Goal: Information Seeking & Learning: Learn about a topic

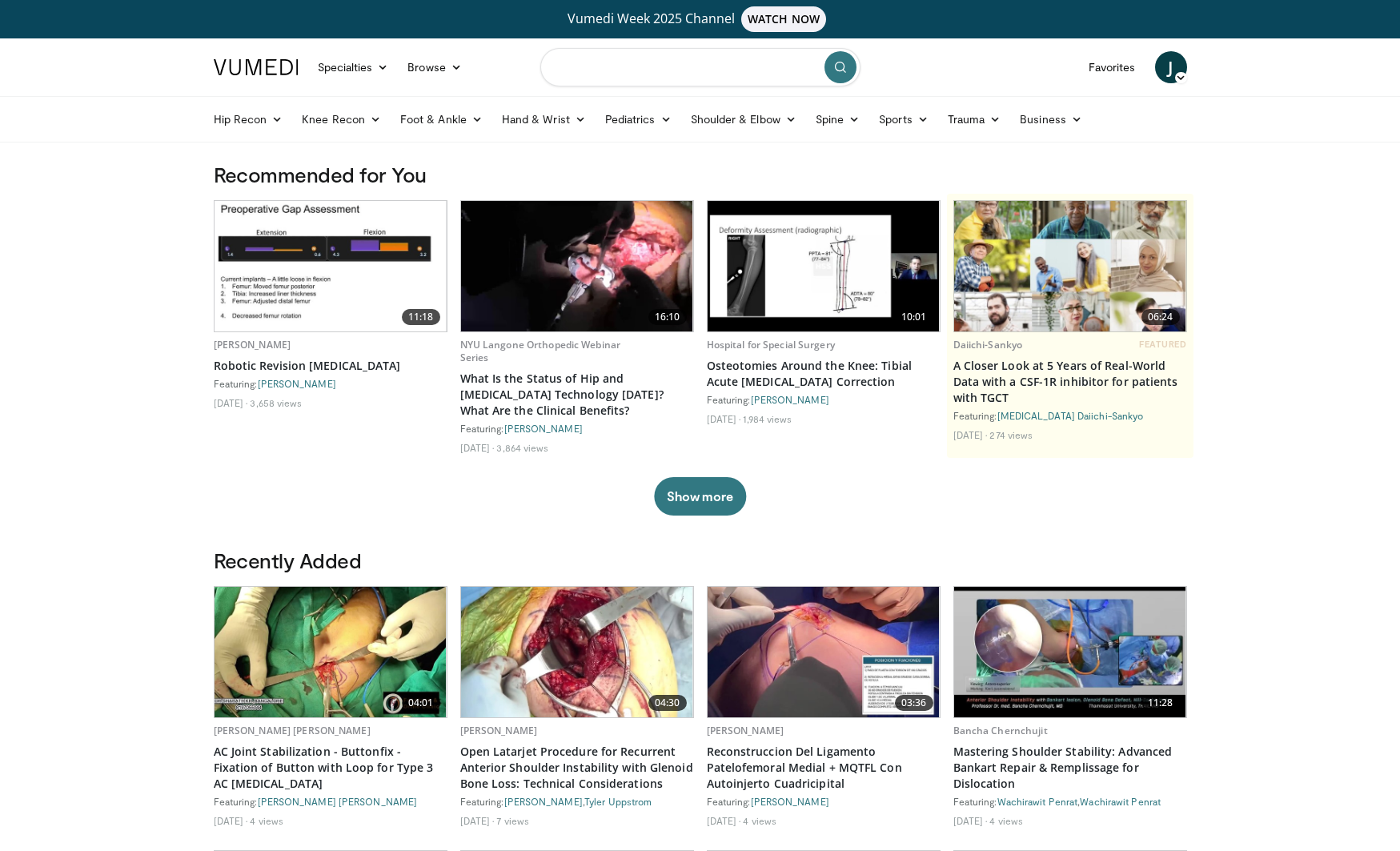
click at [607, 68] on input "Search topics, interventions" at bounding box center [700, 67] width 320 height 38
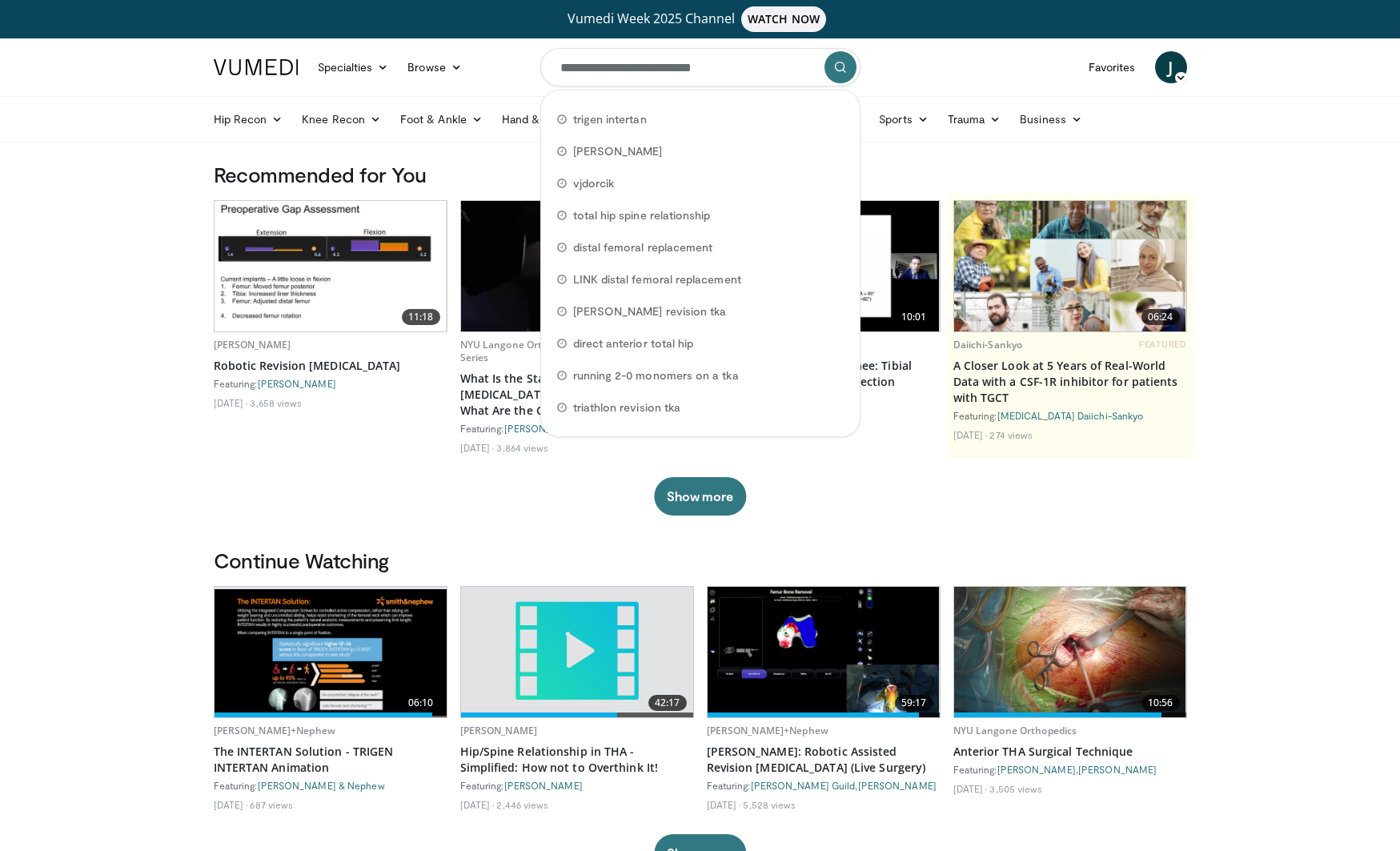
type input "**********"
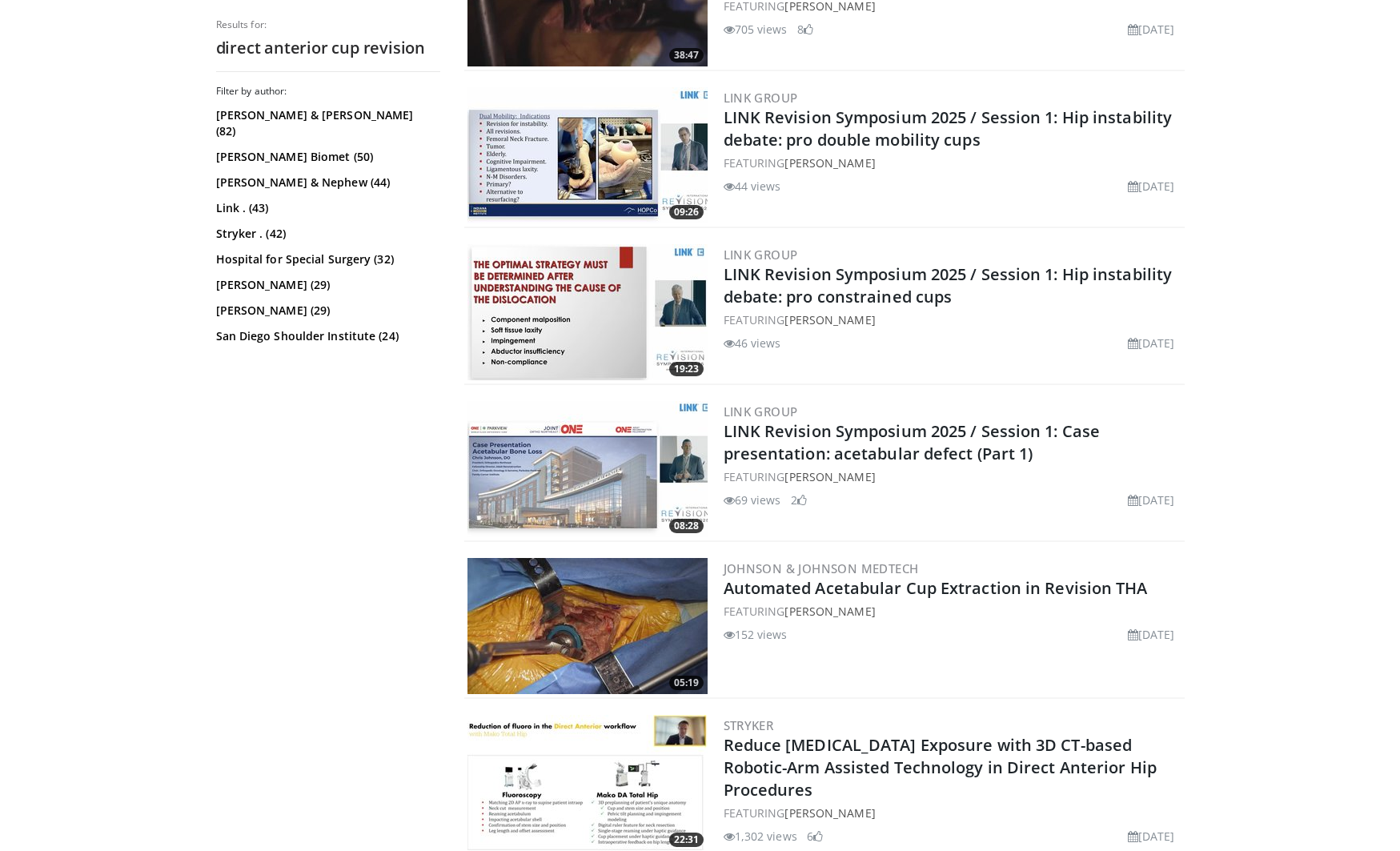
scroll to position [814, 0]
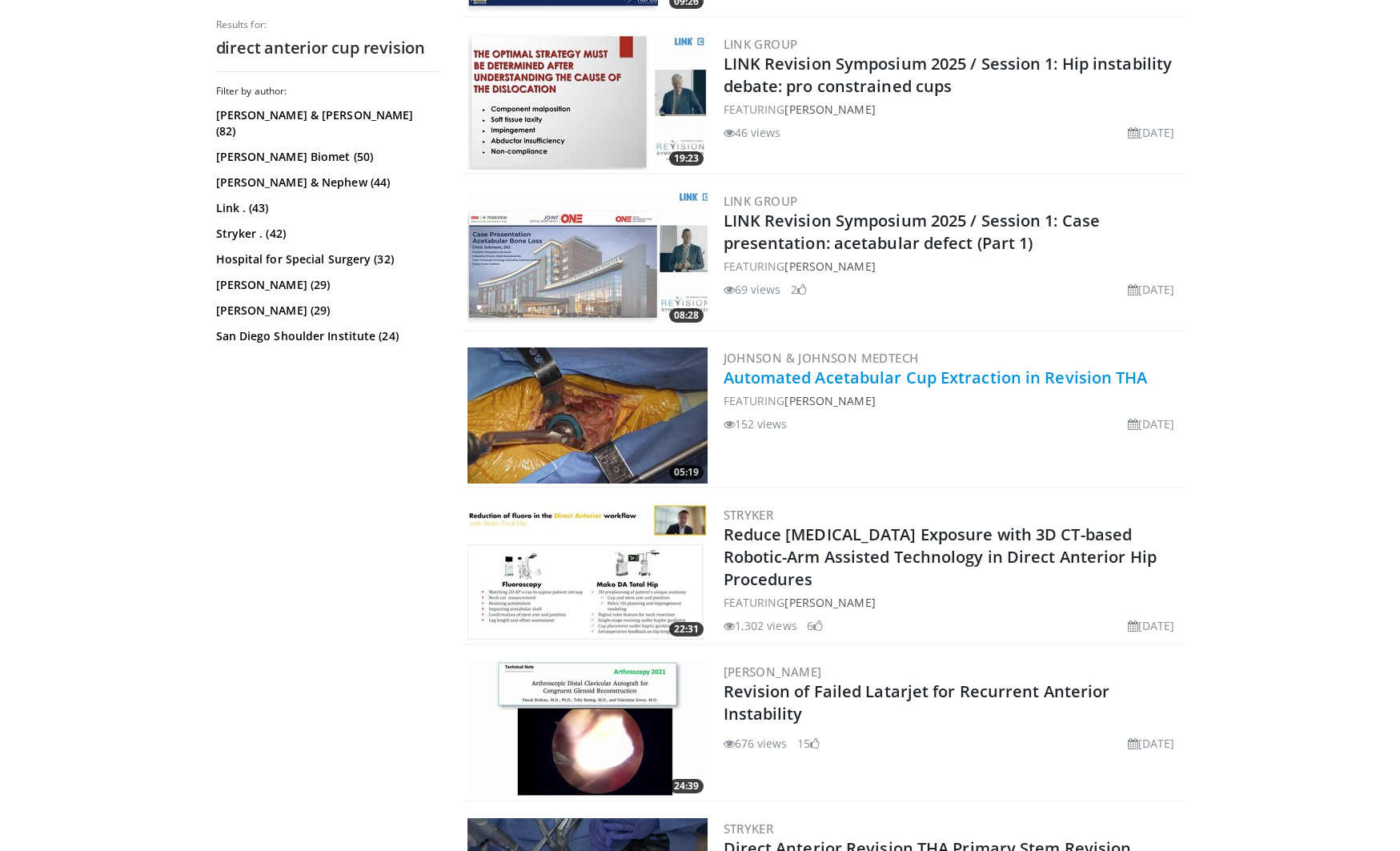
click at [817, 381] on link "Automated Acetabular Cup Extraction in Revision THA" at bounding box center [936, 378] width 424 height 22
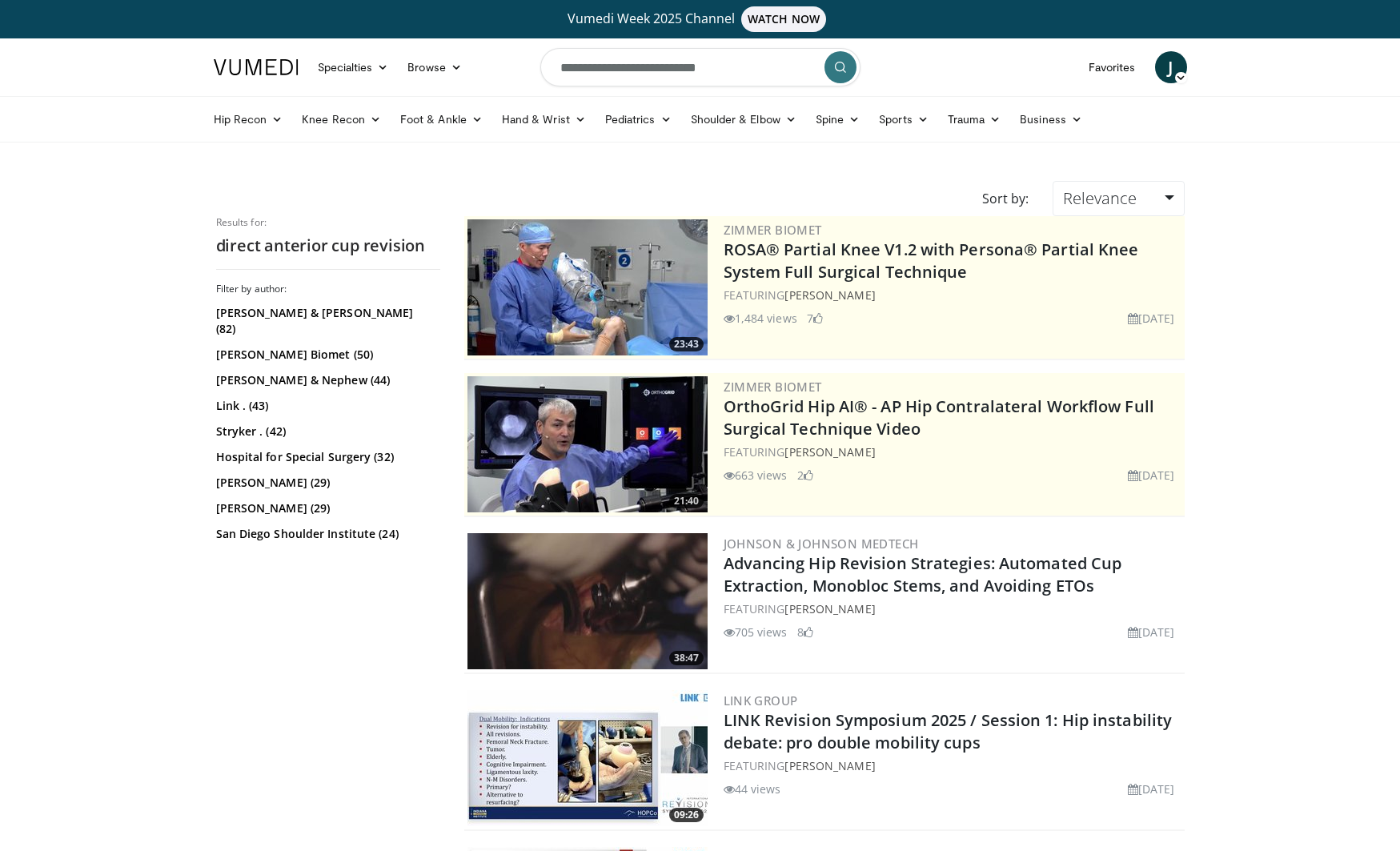
scroll to position [0, 0]
drag, startPoint x: 640, startPoint y: 54, endPoint x: 505, endPoint y: 38, distance: 135.9
type input "**********"
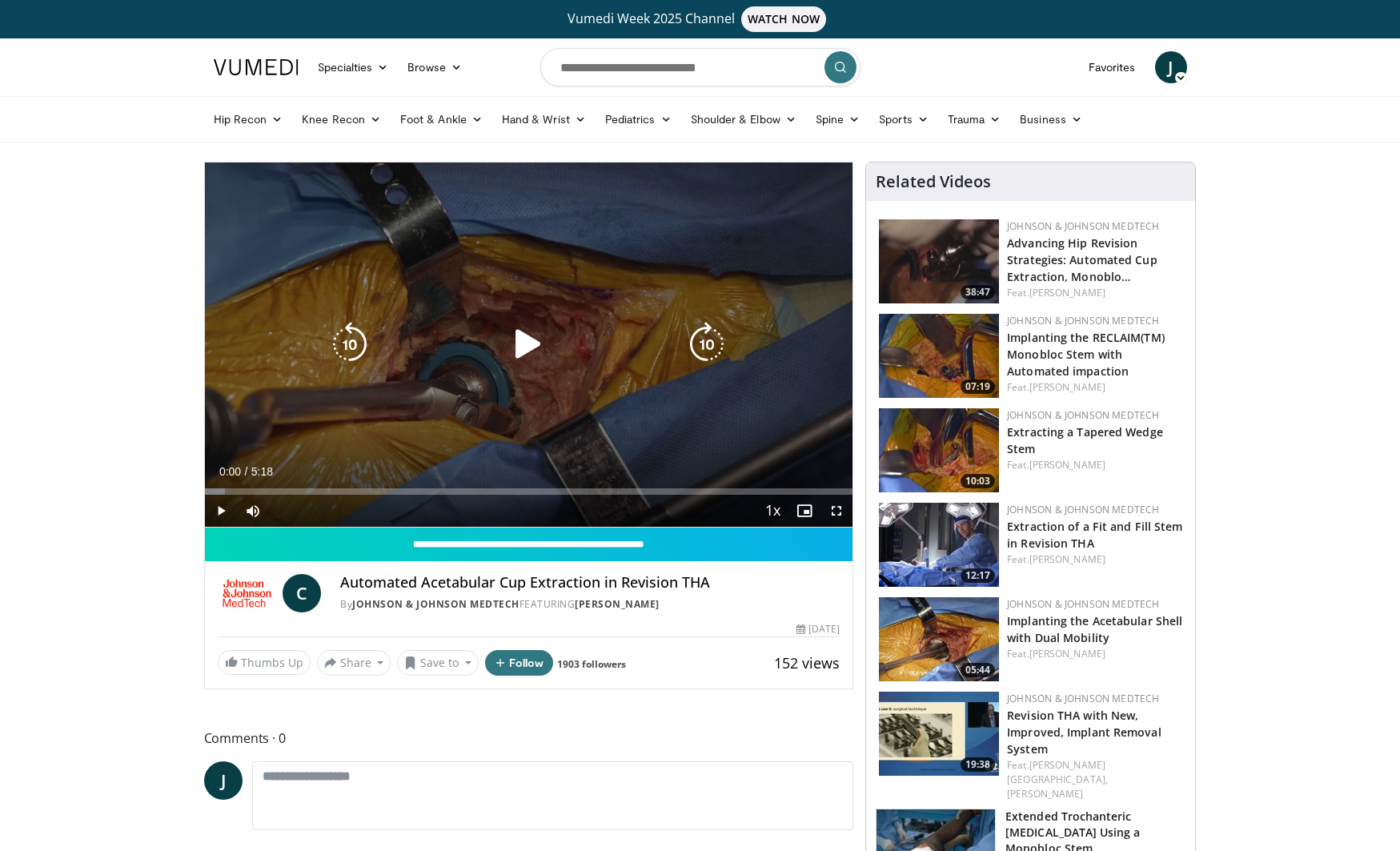
click at [511, 353] on icon "Video Player" at bounding box center [528, 344] width 45 height 45
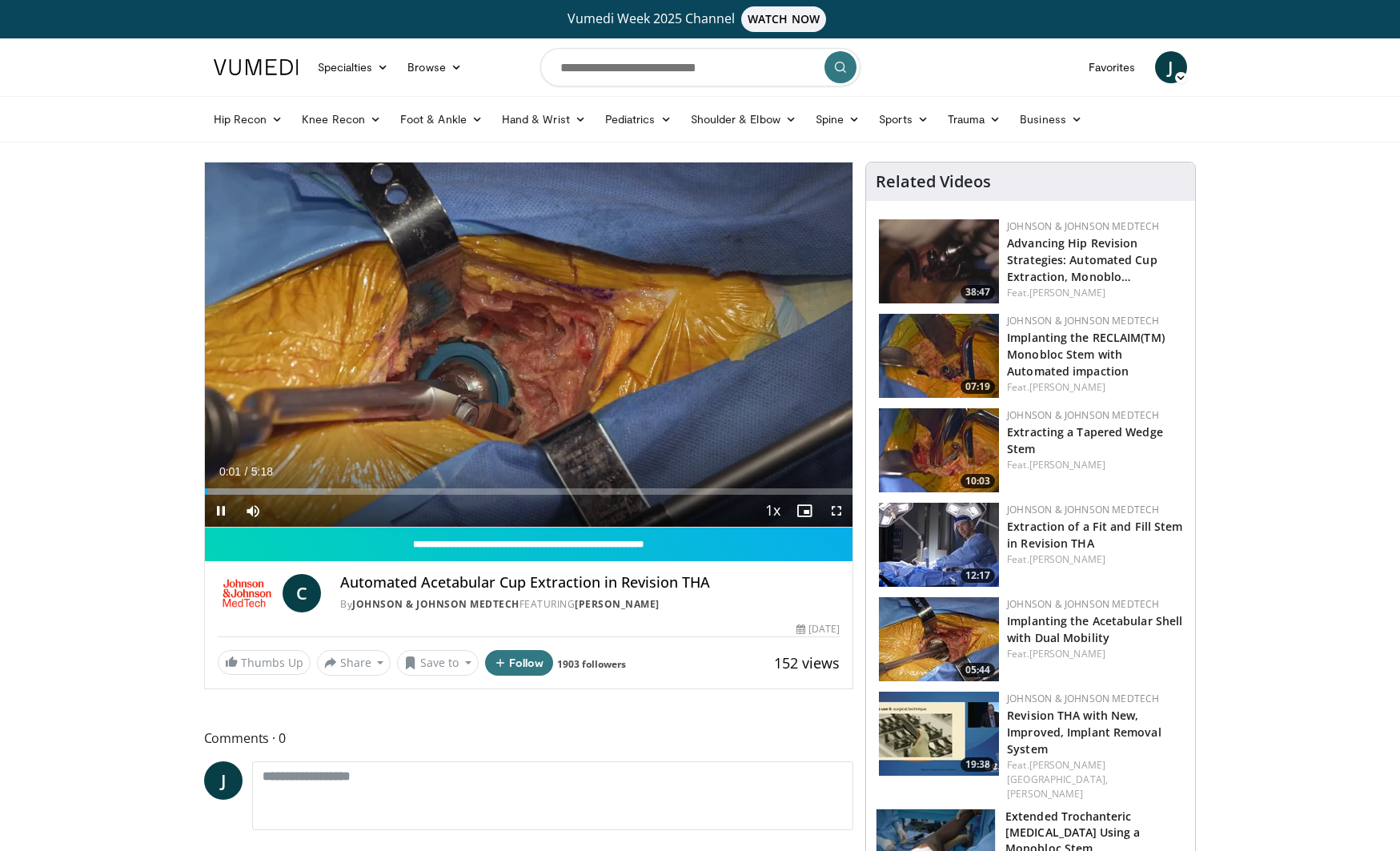
click at [216, 495] on span "Video Player" at bounding box center [221, 511] width 32 height 32
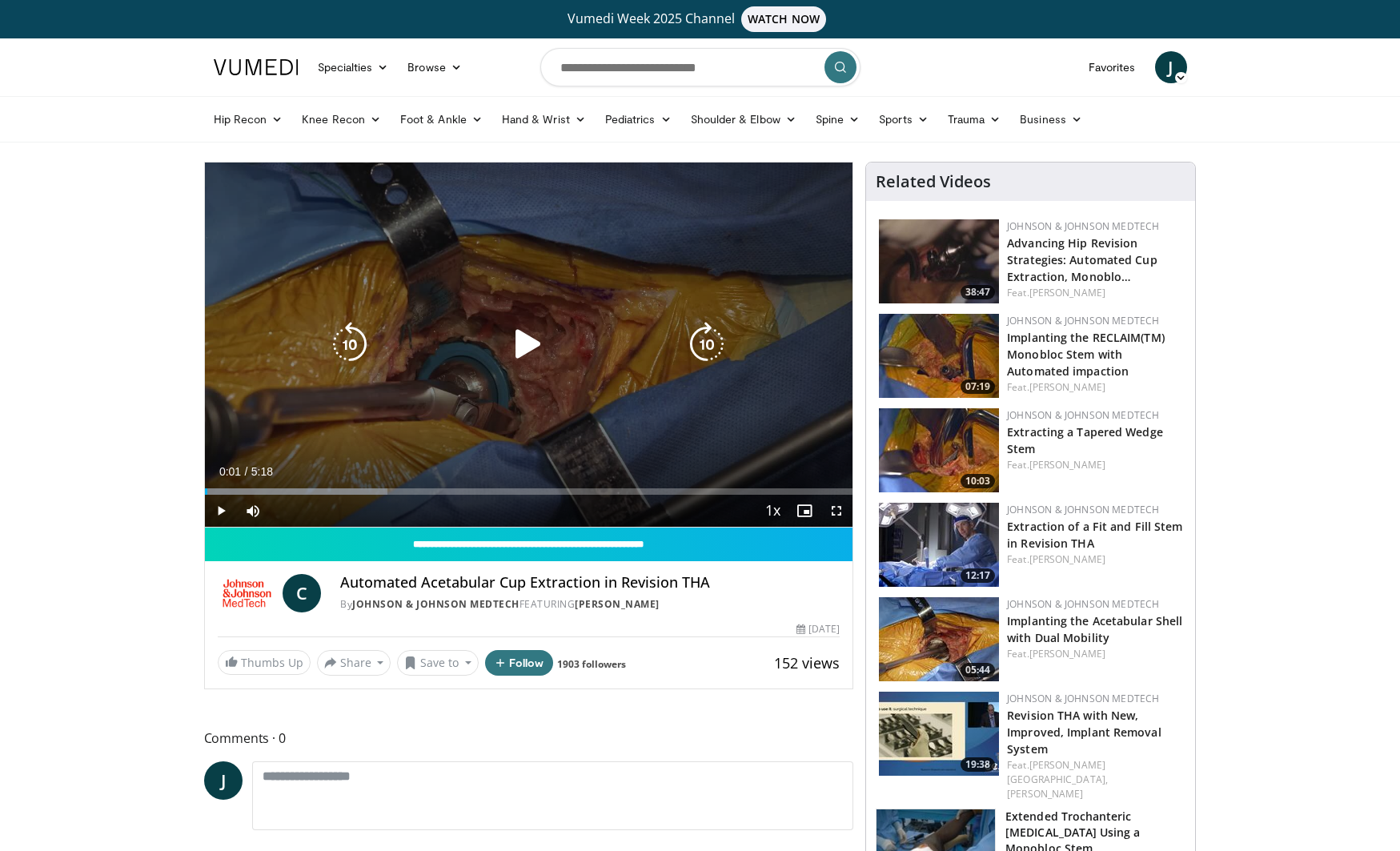
click at [217, 505] on span "Video Player" at bounding box center [221, 511] width 32 height 32
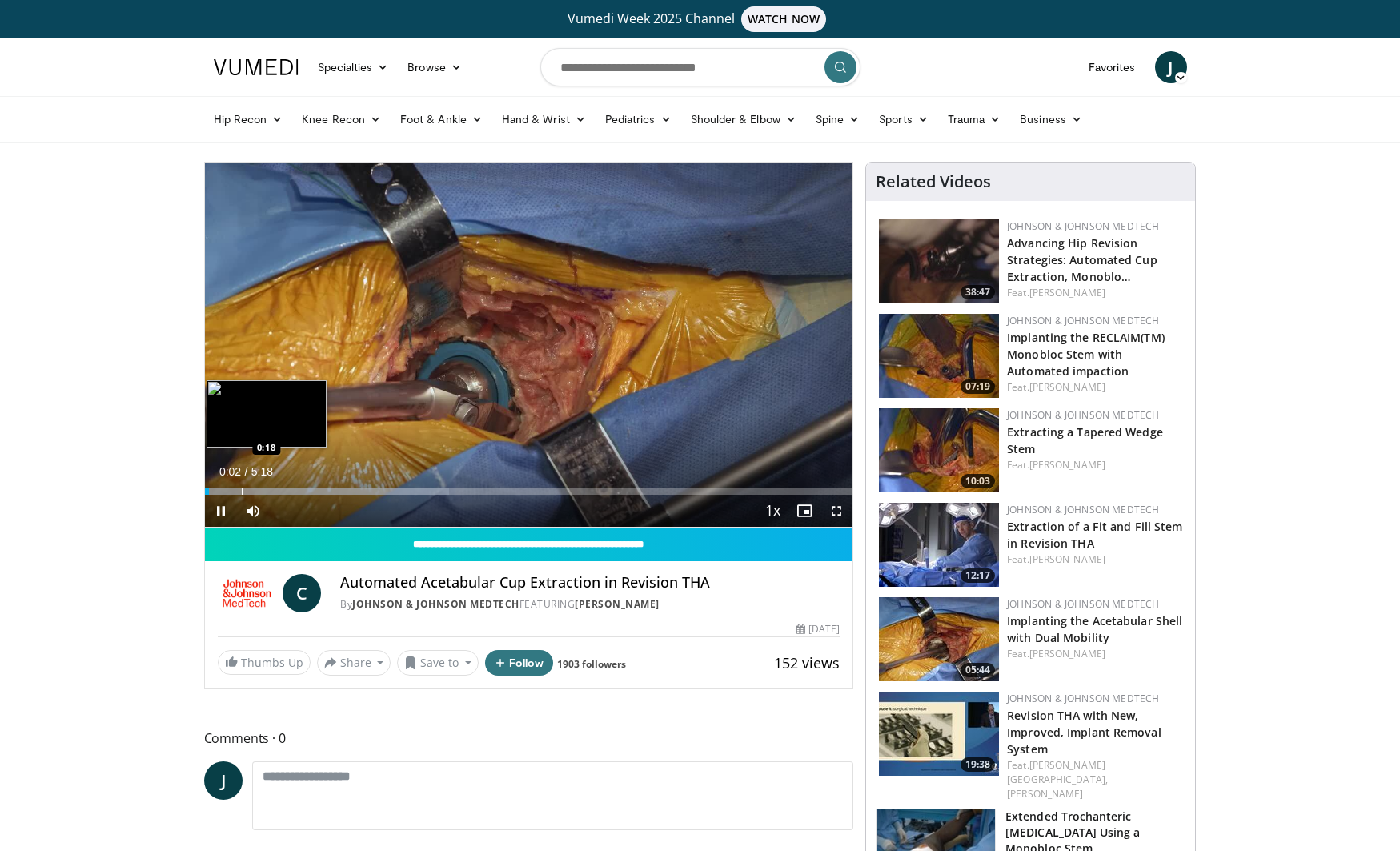
click at [242, 492] on div "Progress Bar" at bounding box center [242, 492] width 2 height 7
click at [265, 492] on div "Progress Bar" at bounding box center [266, 492] width 2 height 7
click at [275, 492] on div "Progress Bar" at bounding box center [275, 492] width 2 height 7
click at [286, 493] on div "Progress Bar" at bounding box center [286, 492] width 2 height 7
click at [299, 492] on div "Progress Bar" at bounding box center [300, 492] width 2 height 7
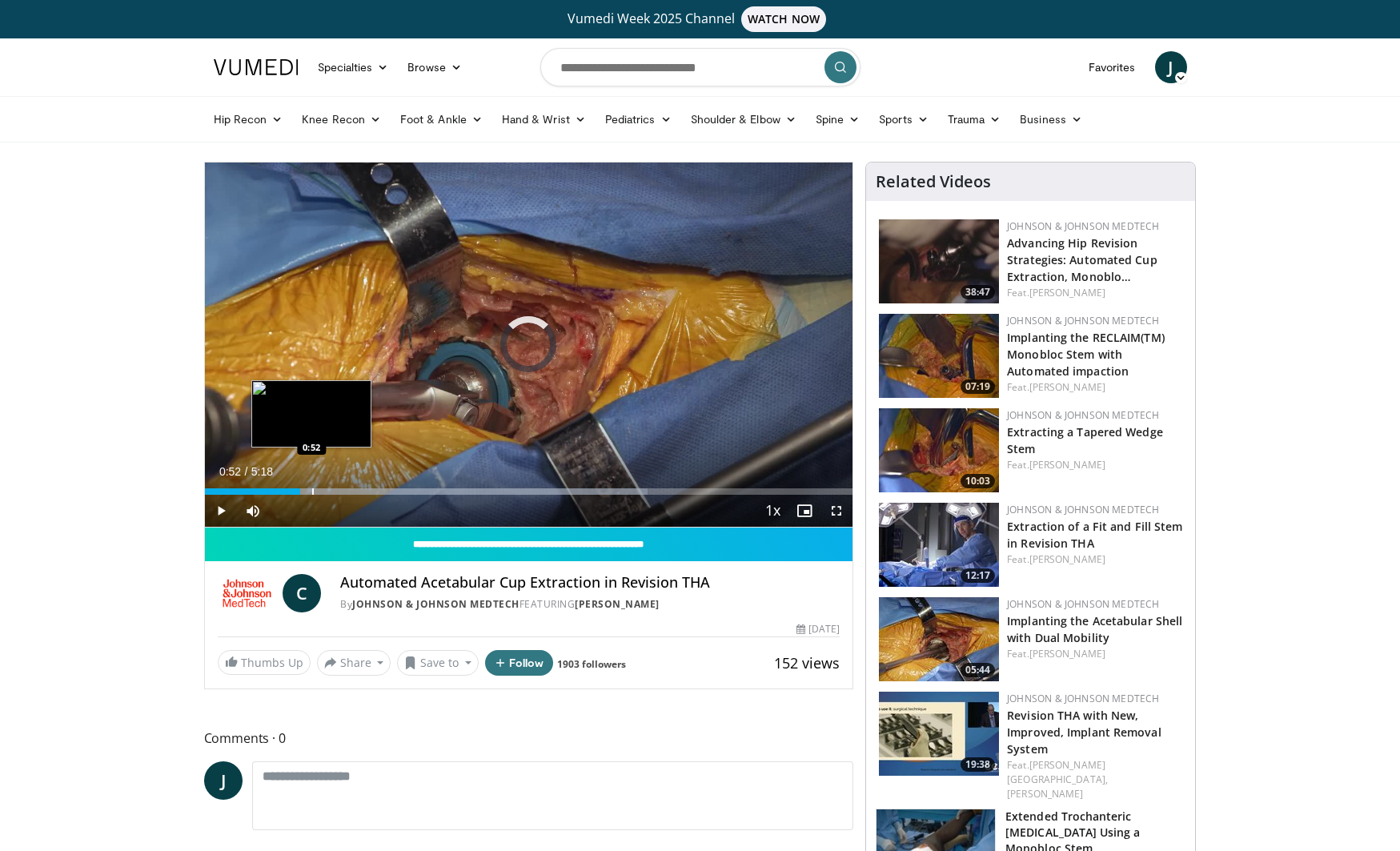
click at [313, 493] on div "Progress Bar" at bounding box center [313, 492] width 2 height 7
click at [324, 493] on div "Progress Bar" at bounding box center [325, 492] width 2 height 7
click at [349, 493] on div "Progress Bar" at bounding box center [350, 492] width 2 height 7
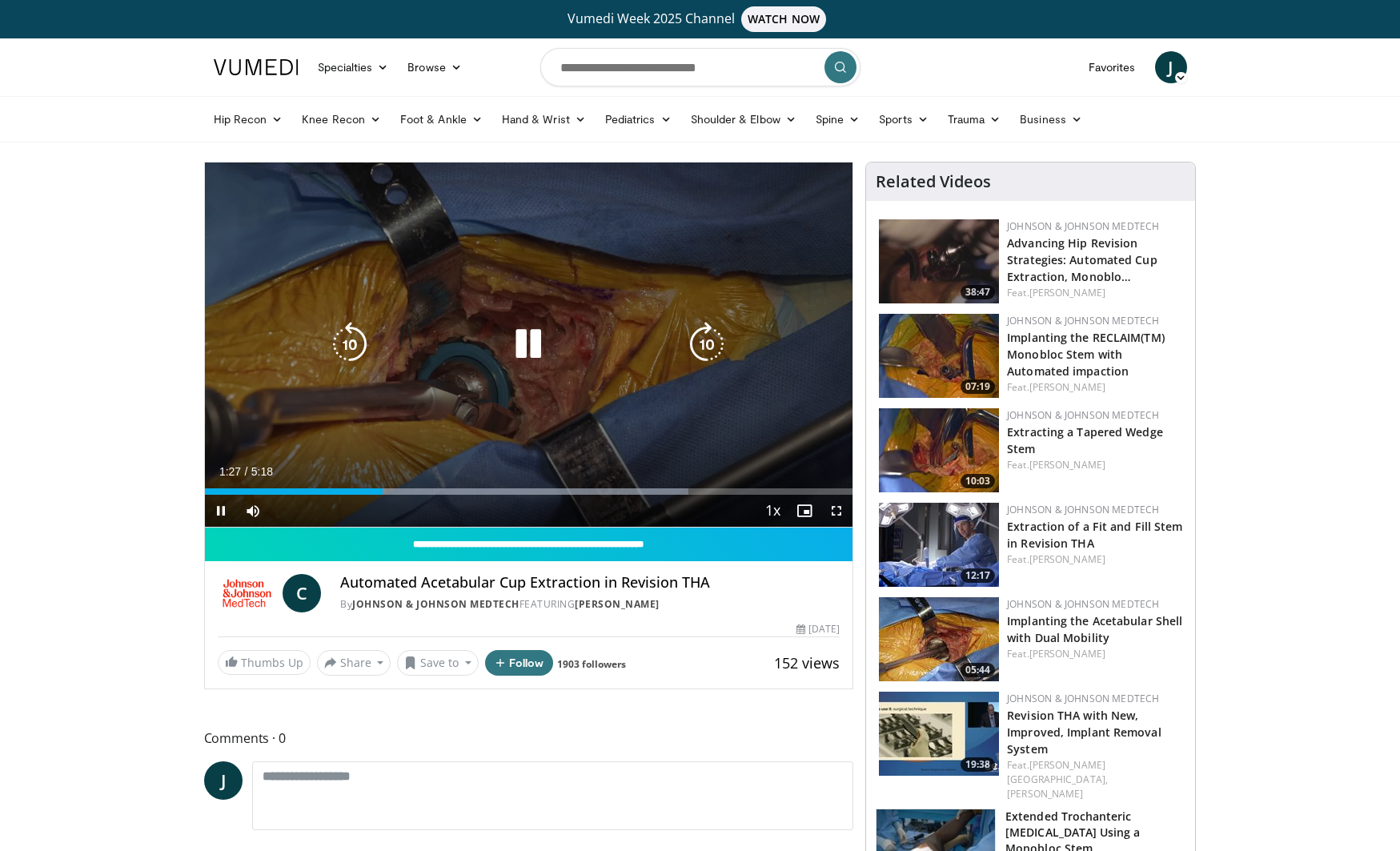
click at [537, 355] on icon "Video Player" at bounding box center [528, 344] width 45 height 45
click at [529, 353] on icon "Video Player" at bounding box center [528, 344] width 45 height 45
click at [710, 349] on icon "Video Player" at bounding box center [706, 344] width 45 height 45
click at [711, 349] on icon "Video Player" at bounding box center [706, 344] width 45 height 45
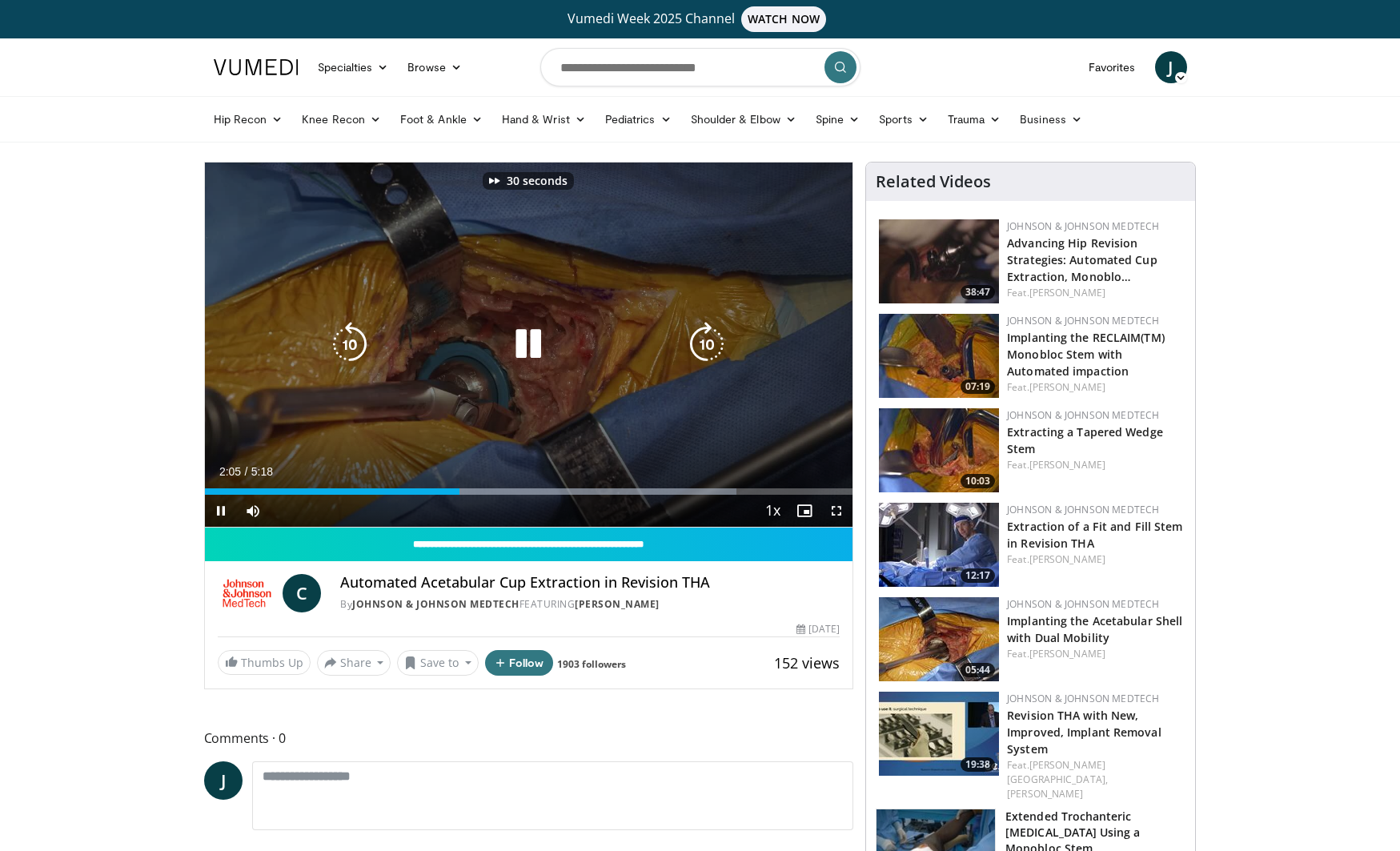
click at [711, 349] on icon "Video Player" at bounding box center [706, 344] width 45 height 45
click at [708, 346] on icon "Video Player" at bounding box center [706, 344] width 45 height 45
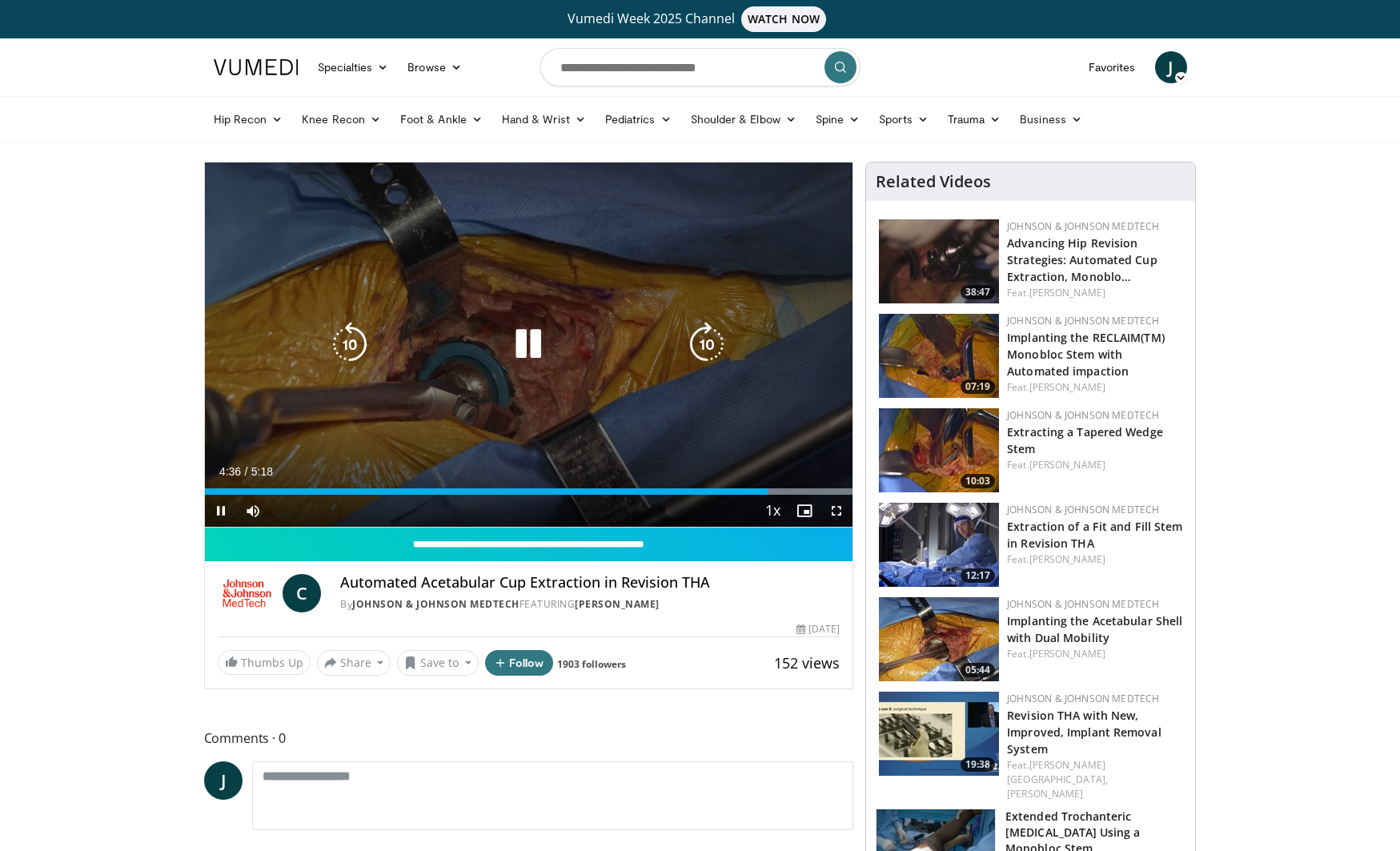
click at [716, 335] on icon "Video Player" at bounding box center [706, 344] width 45 height 45
click at [711, 351] on icon "Video Player" at bounding box center [706, 344] width 45 height 45
